Goal: Task Accomplishment & Management: Manage account settings

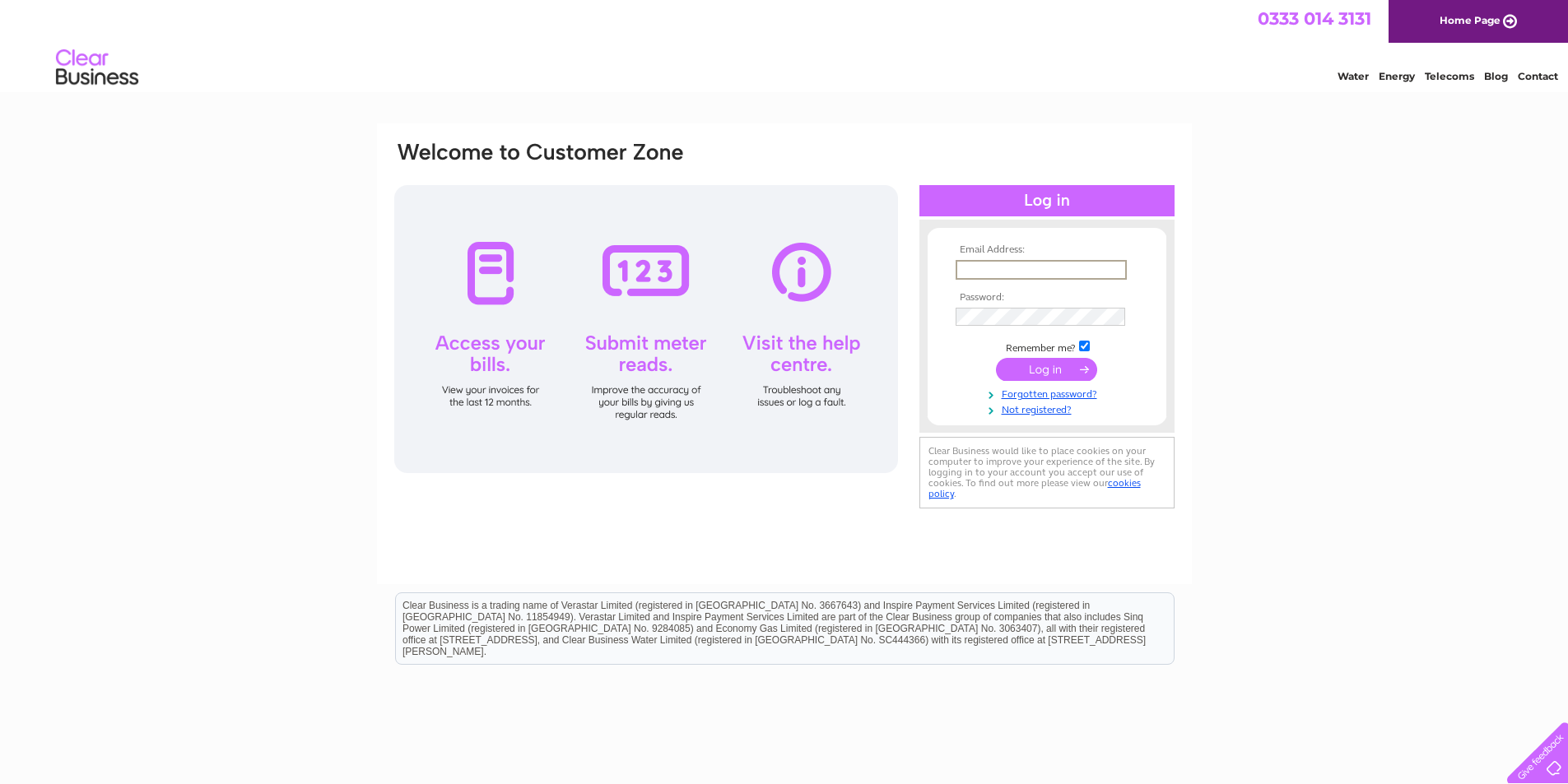
click at [985, 268] on input "text" at bounding box center [1041, 270] width 171 height 20
type input "[EMAIL_ADDRESS][DOMAIN_NAME]"
click at [1046, 362] on input "submit" at bounding box center [1046, 367] width 101 height 23
click at [1053, 405] on link "Forgotten password?" at bounding box center [1048, 407] width 186 height 16
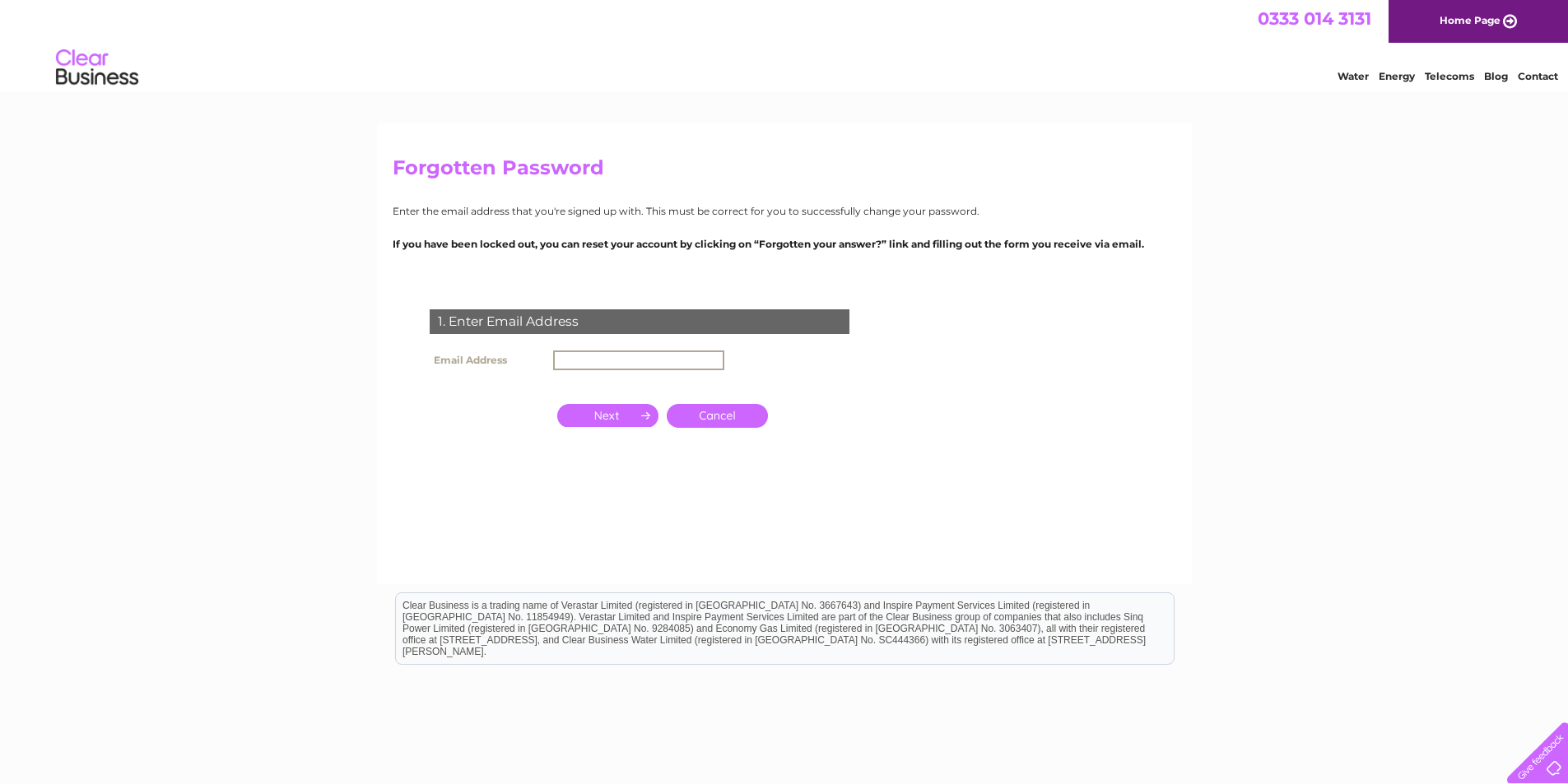
click at [586, 362] on input "text" at bounding box center [638, 360] width 171 height 20
type input "roger_lowe64@yahoo.co.uk"
click at [604, 412] on input "button" at bounding box center [608, 414] width 101 height 23
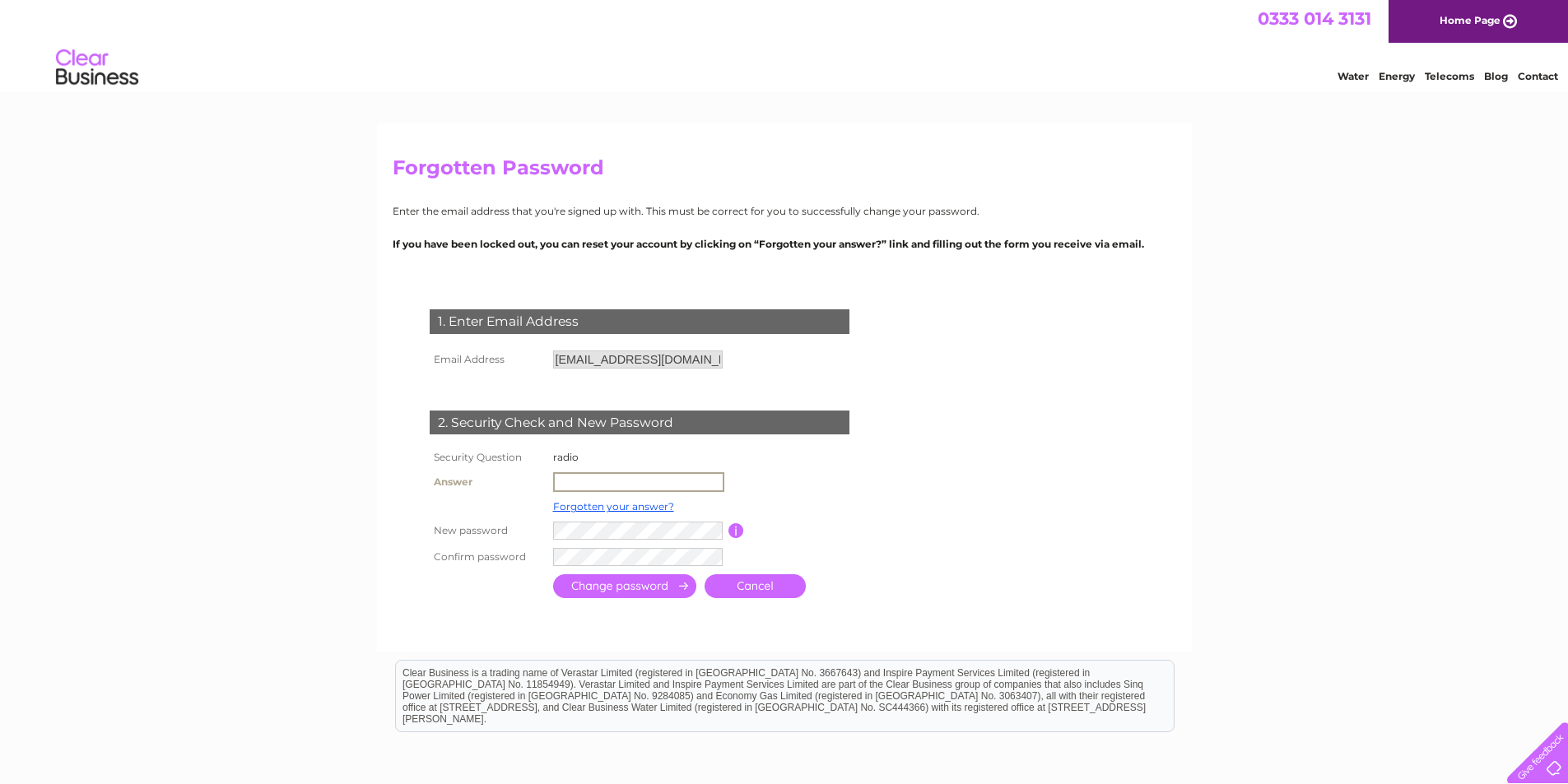
click at [575, 480] on input "text" at bounding box center [638, 481] width 171 height 20
type input "London"
click at [616, 585] on input "submit" at bounding box center [624, 585] width 143 height 23
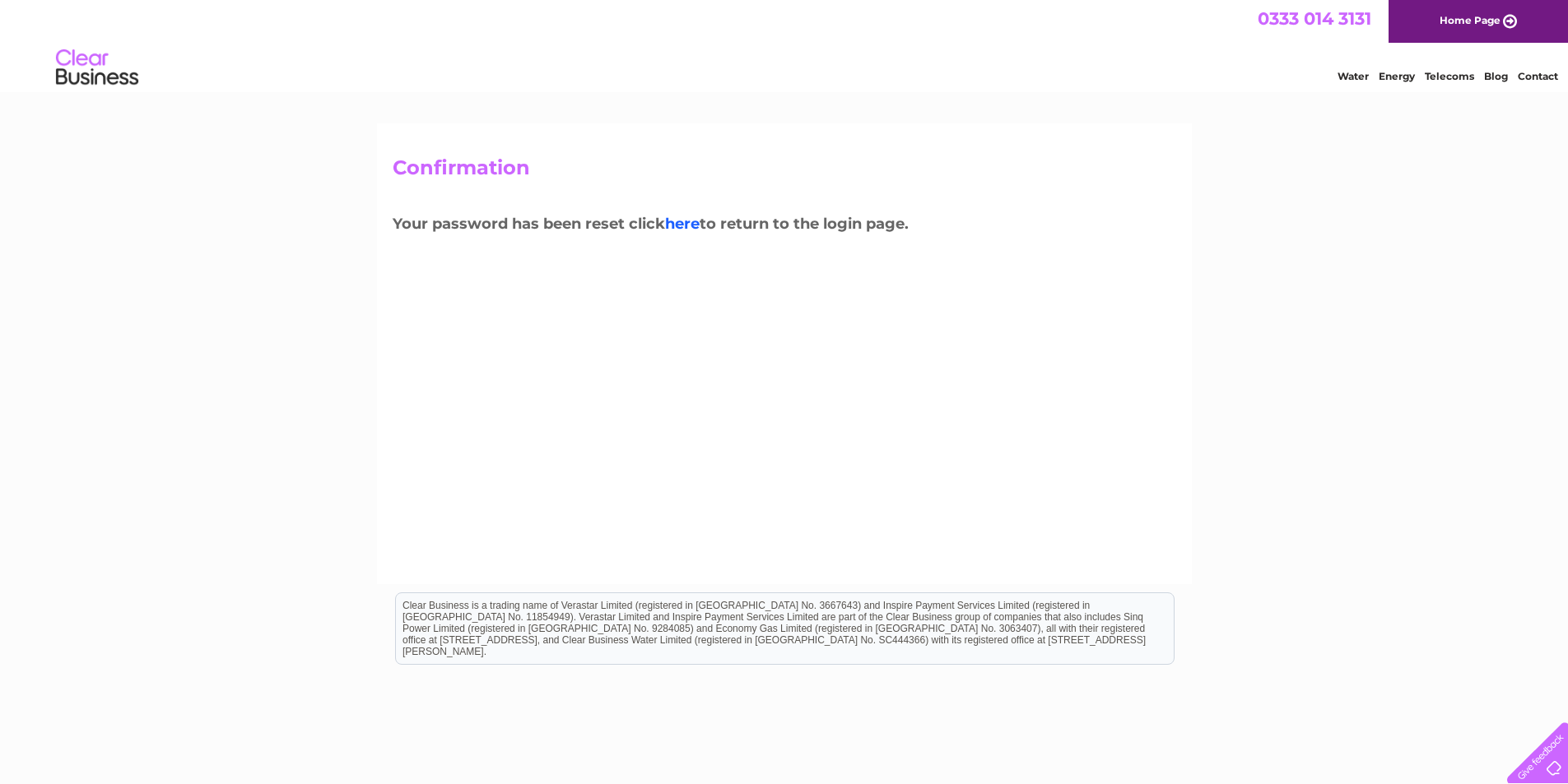
click at [675, 217] on link "here" at bounding box center [682, 223] width 35 height 18
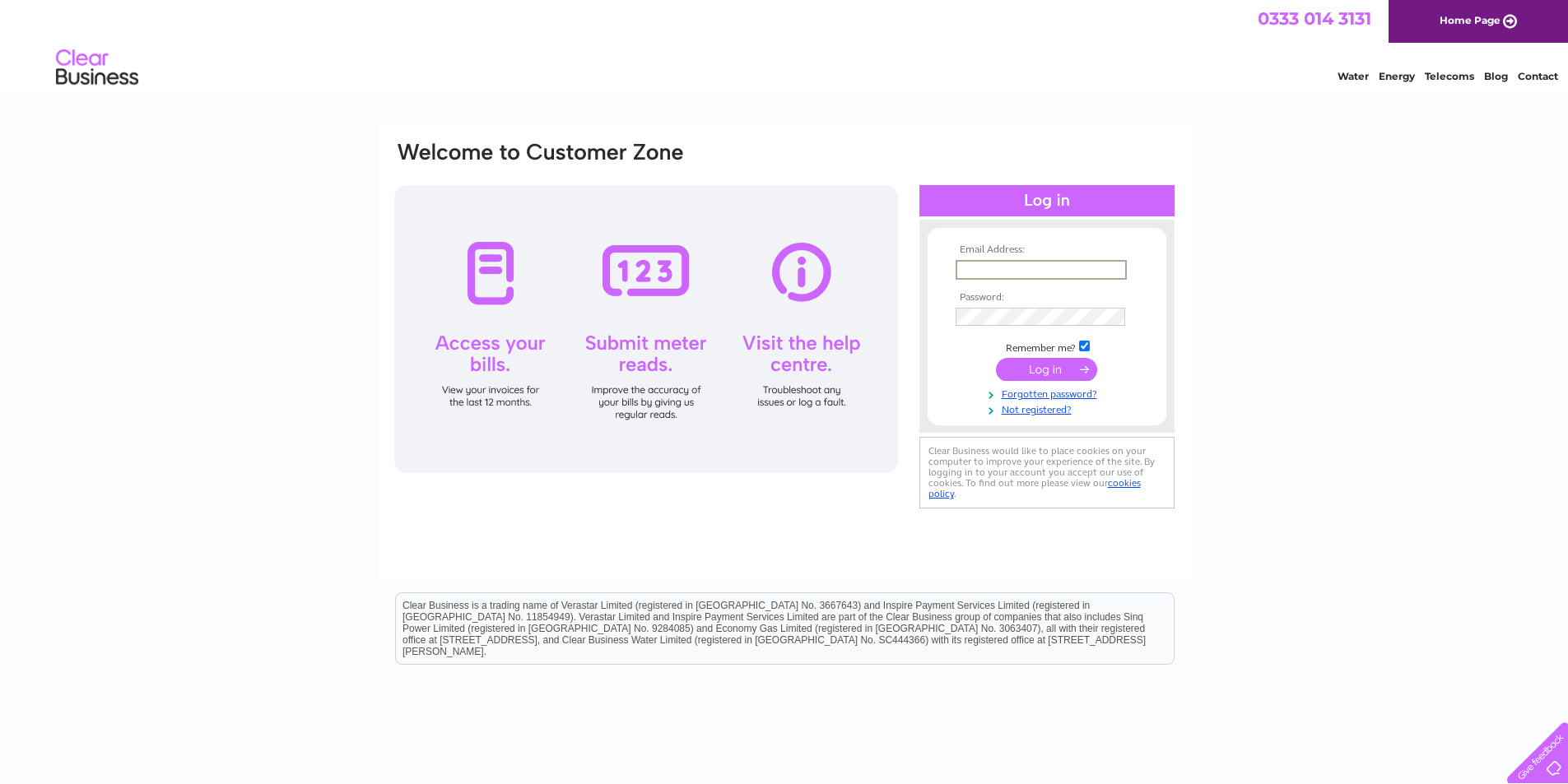
click at [999, 263] on input "text" at bounding box center [1041, 270] width 171 height 20
type input "[EMAIL_ADDRESS][DOMAIN_NAME]"
click at [1043, 366] on input "submit" at bounding box center [1046, 367] width 101 height 23
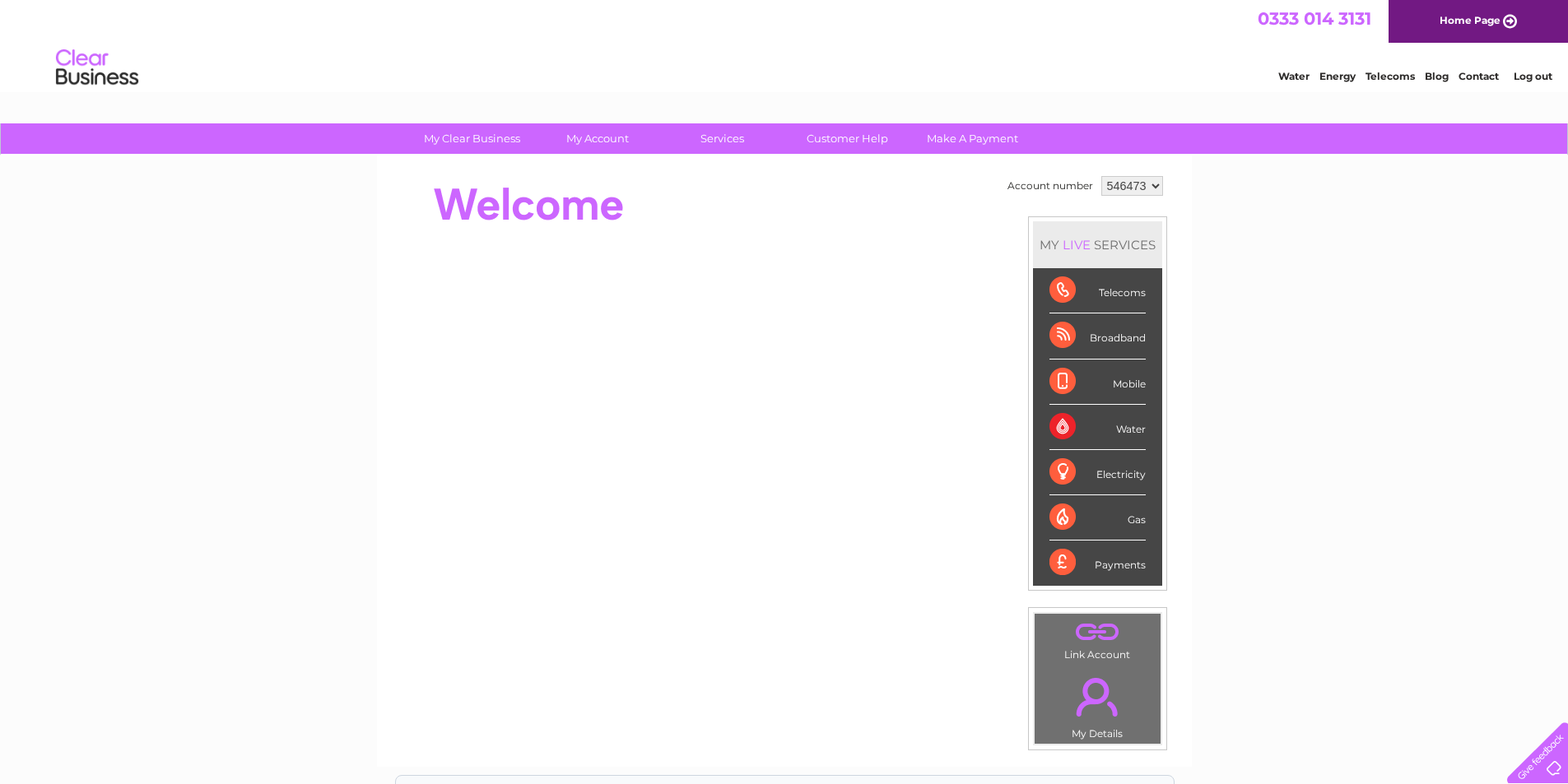
click at [1094, 342] on div "Broadband" at bounding box center [1097, 336] width 96 height 45
click at [1449, 22] on link "Home Page" at bounding box center [1478, 22] width 180 height 43
